Goal: Information Seeking & Learning: Learn about a topic

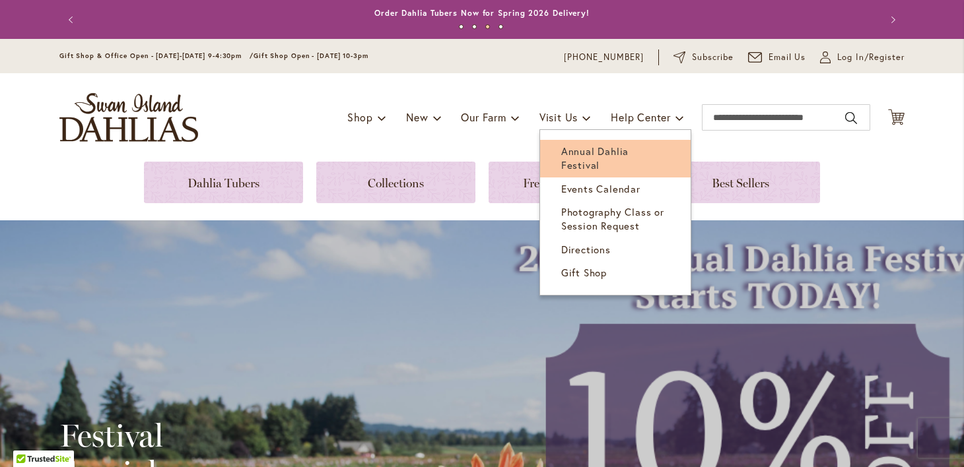
click at [568, 155] on span "Annual Dahlia Festival" at bounding box center [594, 158] width 67 height 27
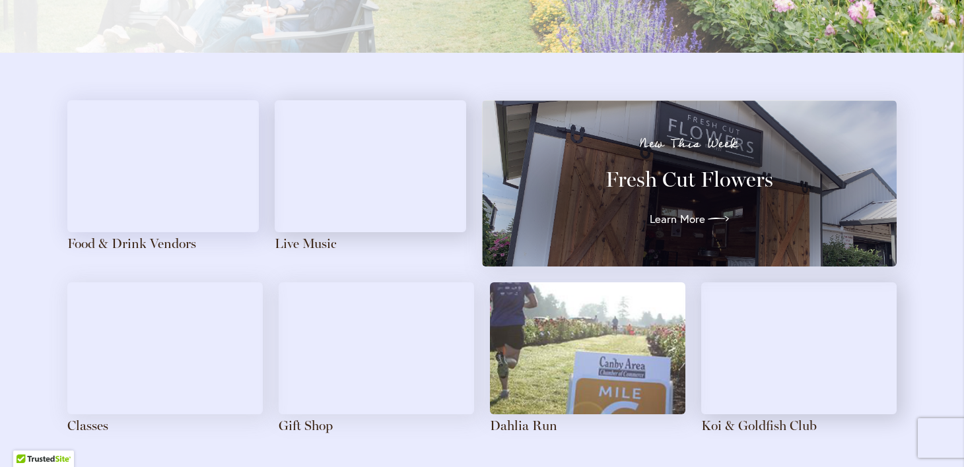
scroll to position [1406, 0]
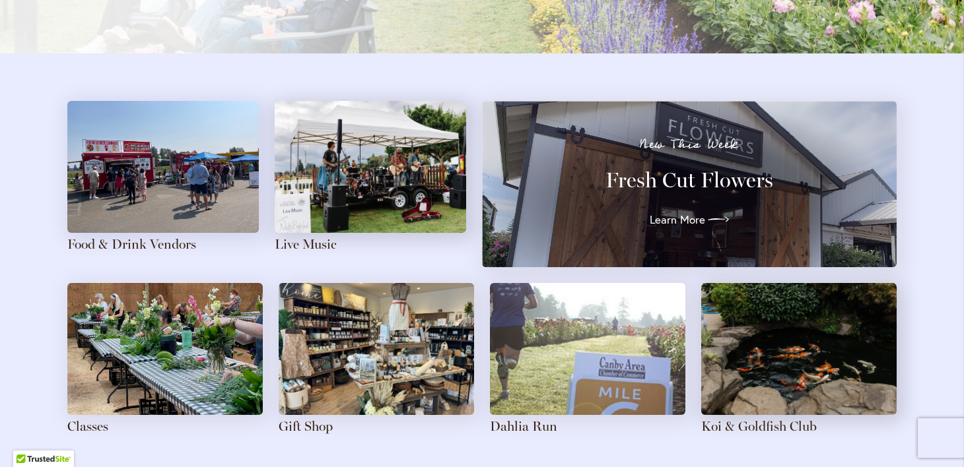
click at [134, 172] on img at bounding box center [162, 167] width 191 height 132
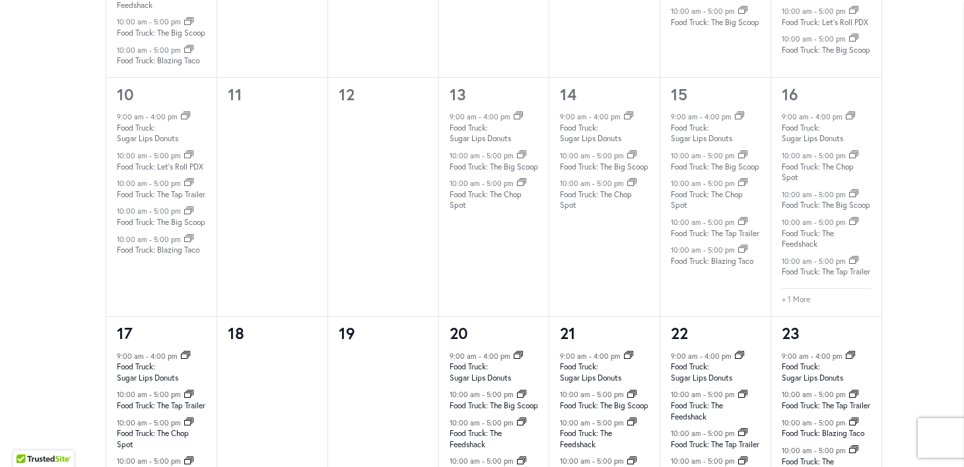
scroll to position [1158, 0]
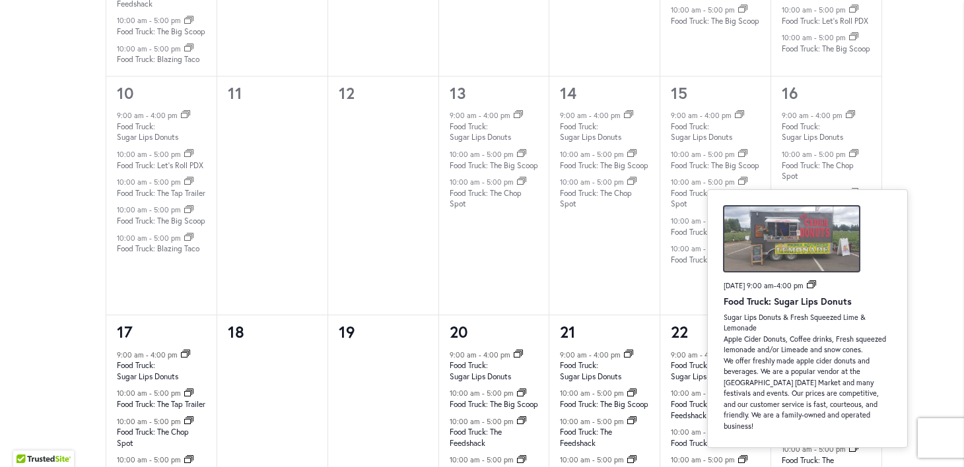
click at [786, 231] on img at bounding box center [792, 239] width 136 height 66
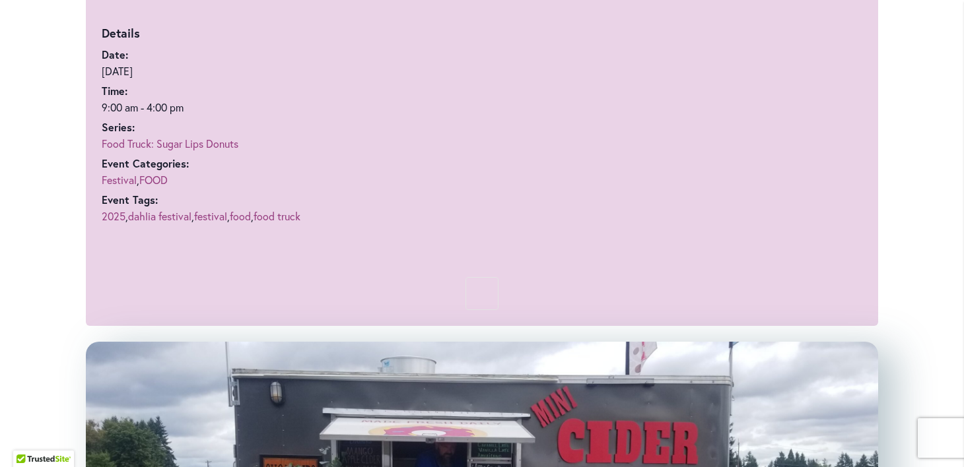
scroll to position [901, 0]
click at [186, 141] on link "Food Truck: Sugar Lips Donuts" at bounding box center [170, 143] width 137 height 14
